Goal: Transaction & Acquisition: Purchase product/service

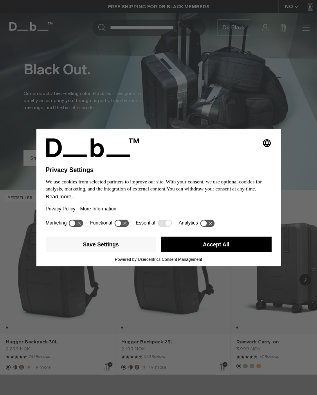
click at [224, 245] on button "Accept All" at bounding box center [216, 245] width 111 height 16
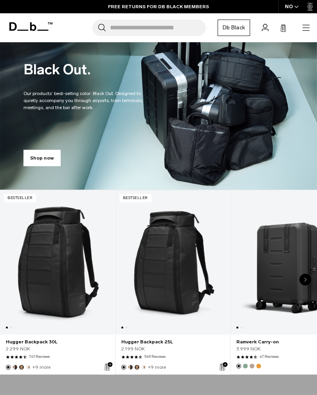
click at [302, 25] on icon "button" at bounding box center [305, 27] width 9 height 9
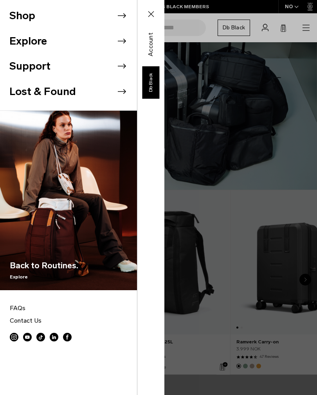
click at [45, 15] on li "Shop" at bounding box center [73, 15] width 128 height 25
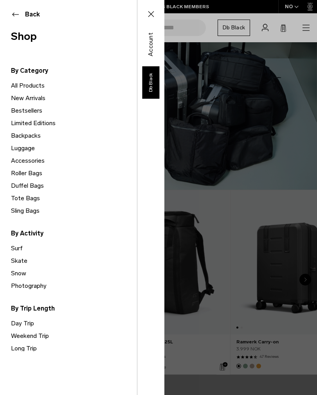
click at [29, 137] on link "Backpacks" at bounding box center [74, 136] width 126 height 13
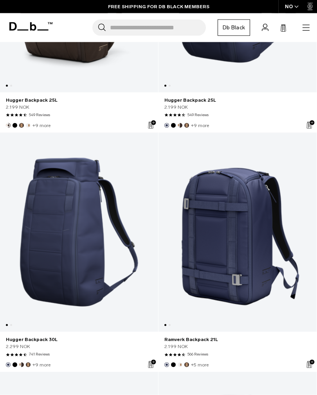
scroll to position [2687, 0]
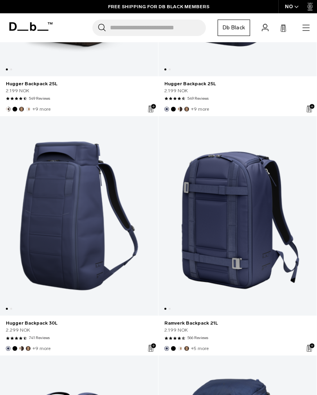
click at [52, 252] on link "Hugger Backpack 30L" at bounding box center [79, 216] width 158 height 200
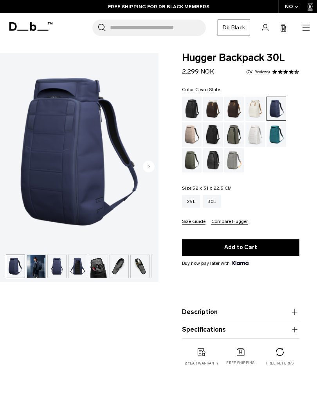
click at [250, 138] on div "Clean Slate" at bounding box center [255, 134] width 20 height 24
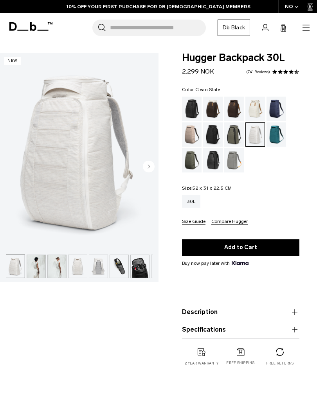
click at [250, 247] on button "Add to Cart" at bounding box center [240, 247] width 117 height 16
